Goal: Task Accomplishment & Management: Use online tool/utility

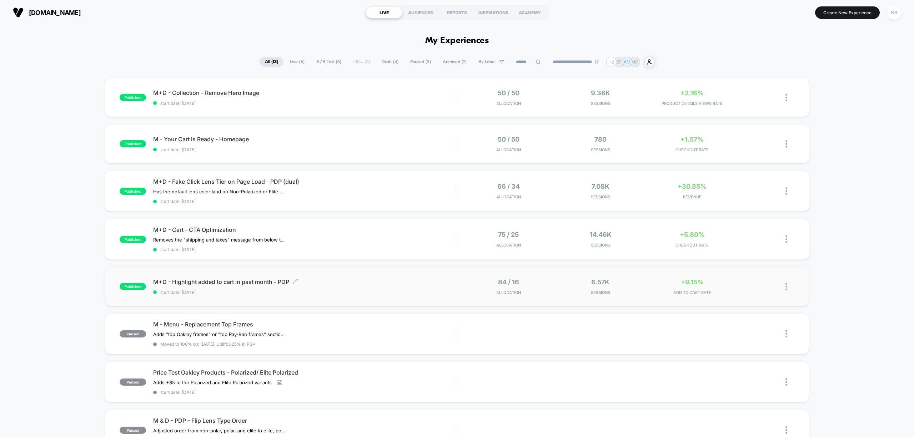
click at [346, 287] on div "M+D - Highlight added to cart in past month - PDP Click to edit experience deta…" at bounding box center [304, 286] width 303 height 17
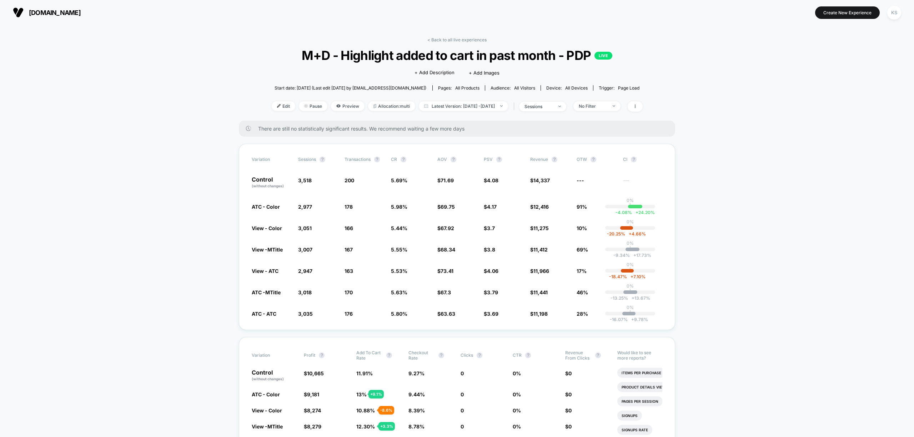
click at [452, 39] on link "< Back to all live experiences" at bounding box center [456, 39] width 59 height 5
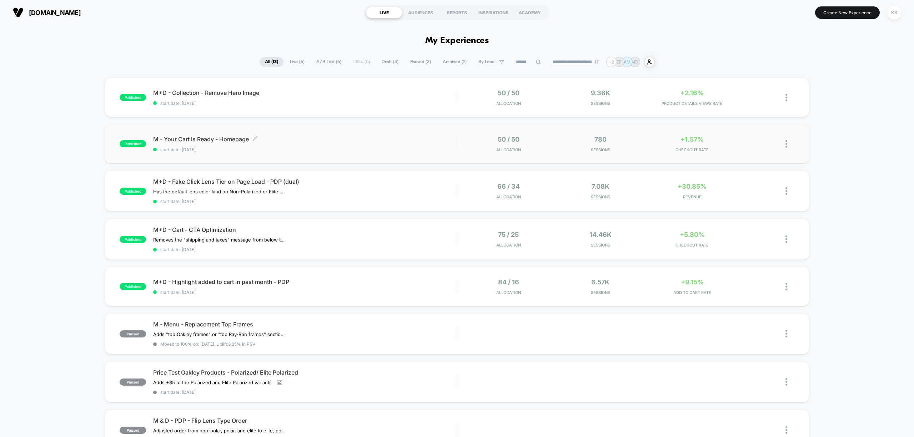
click at [335, 145] on div "M - Your Cart is Ready - Homepage Click to edit experience details Click to edi…" at bounding box center [304, 144] width 303 height 17
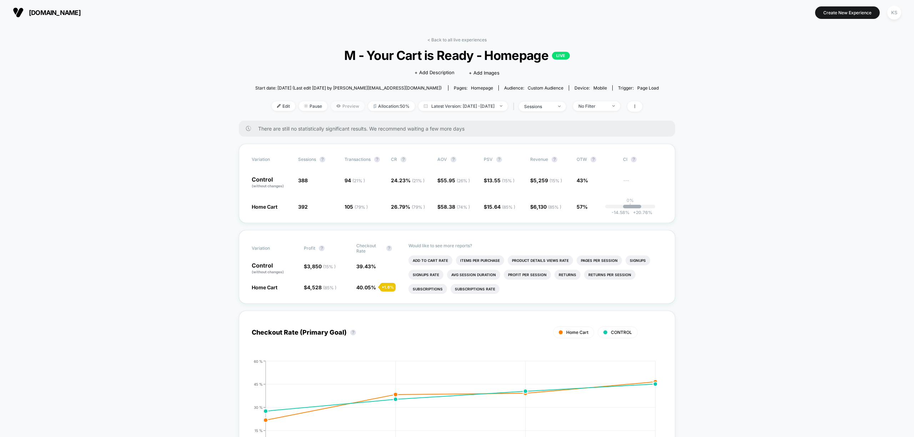
click at [336, 106] on span "Preview" at bounding box center [348, 106] width 34 height 10
